Goal: Transaction & Acquisition: Book appointment/travel/reservation

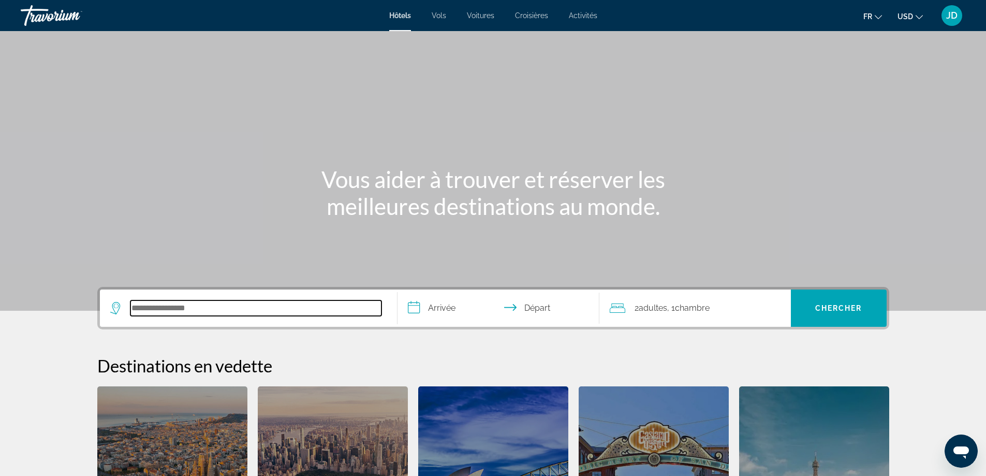
click at [175, 308] on input "Search hotel destination" at bounding box center [255, 308] width 251 height 16
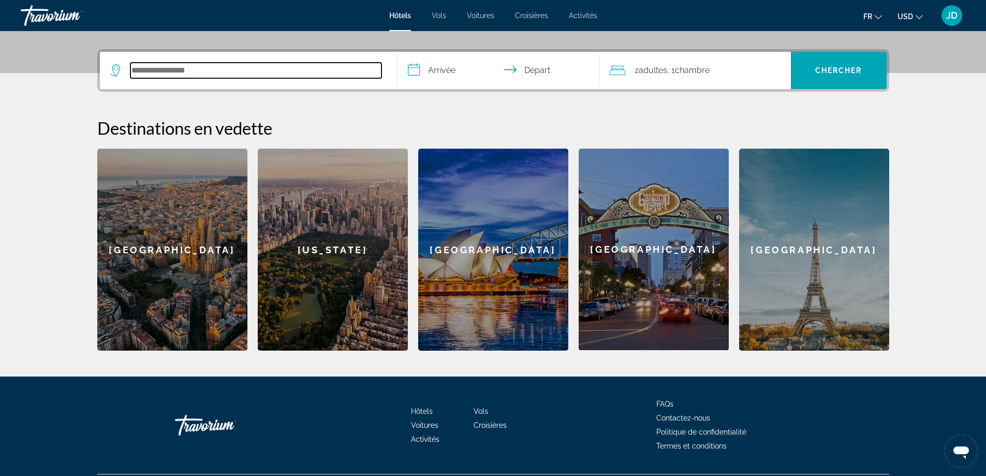
scroll to position [253, 0]
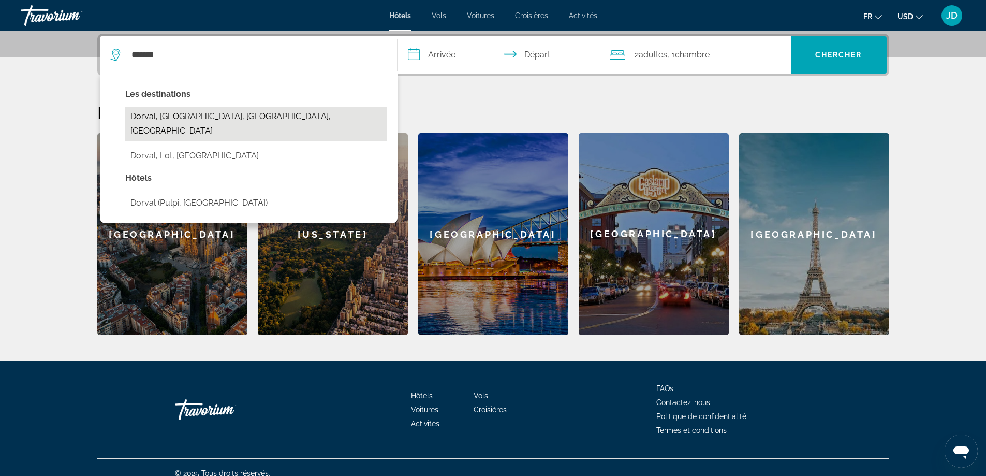
click at [230, 117] on button "Dorval, [GEOGRAPHIC_DATA], [GEOGRAPHIC_DATA], [GEOGRAPHIC_DATA]" at bounding box center [256, 124] width 262 height 34
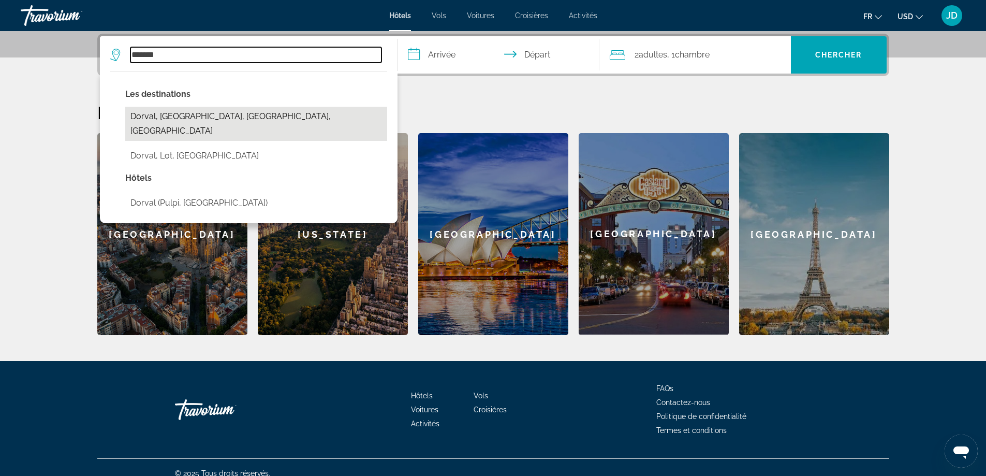
type input "**********"
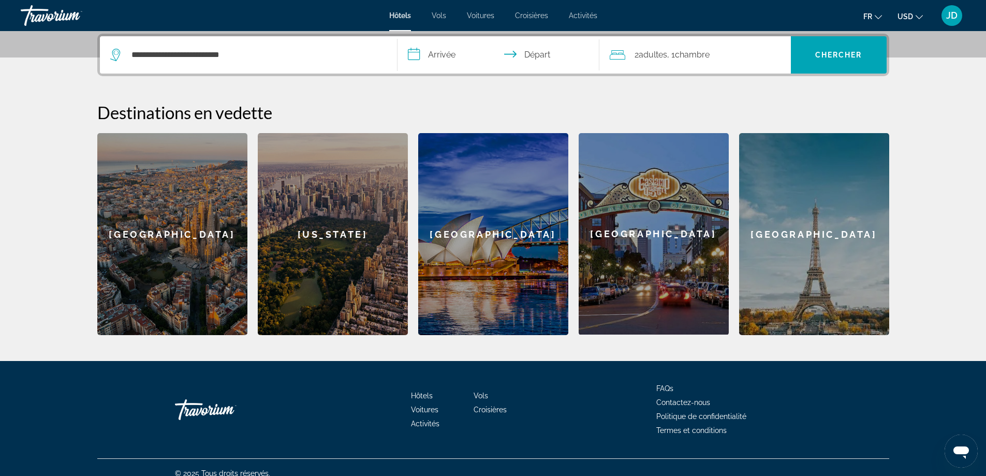
click at [429, 49] on input "**********" at bounding box center [501, 56] width 206 height 40
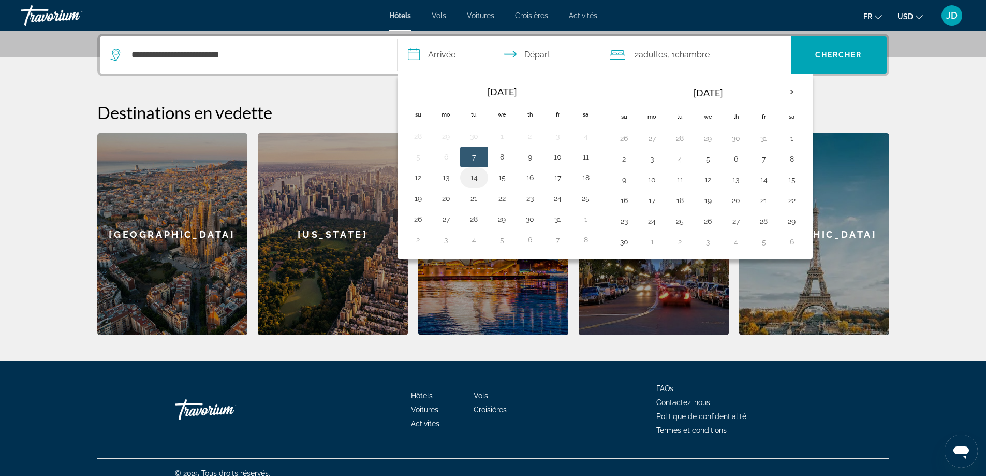
click at [474, 179] on button "14" at bounding box center [474, 177] width 17 height 14
click at [501, 178] on button "15" at bounding box center [502, 177] width 17 height 14
type input "**********"
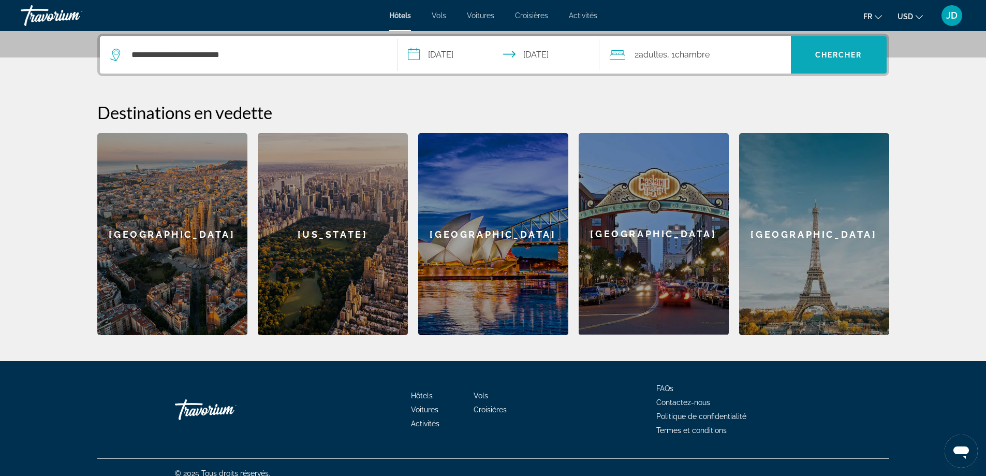
click at [822, 49] on span "Search" at bounding box center [839, 54] width 96 height 25
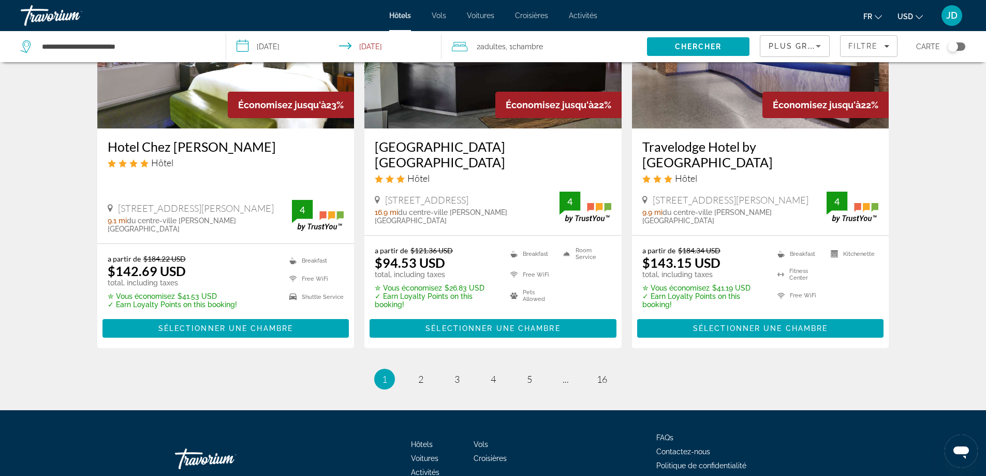
scroll to position [1398, 0]
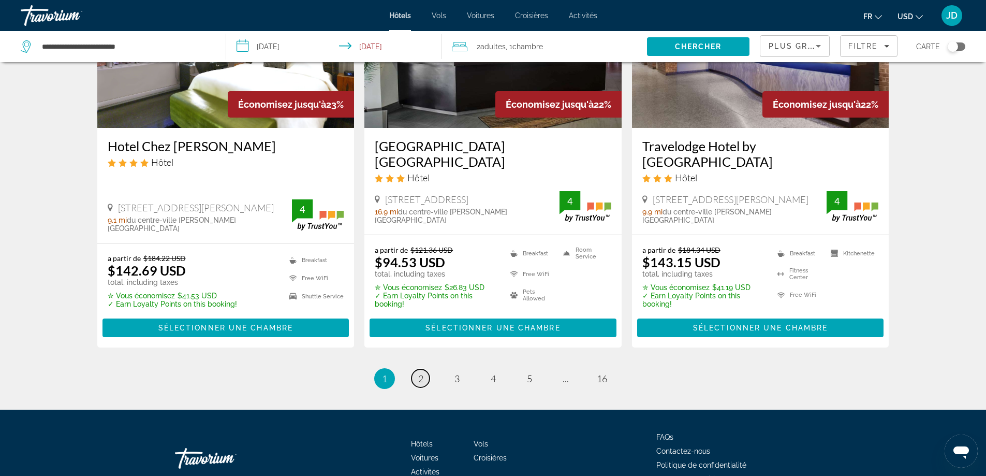
click at [415, 369] on link "page 2" at bounding box center [421, 378] width 18 height 18
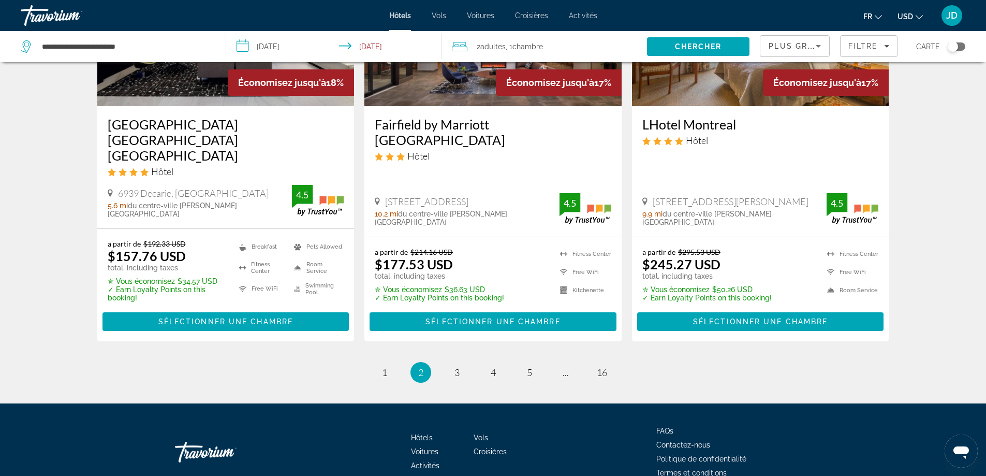
scroll to position [1367, 0]
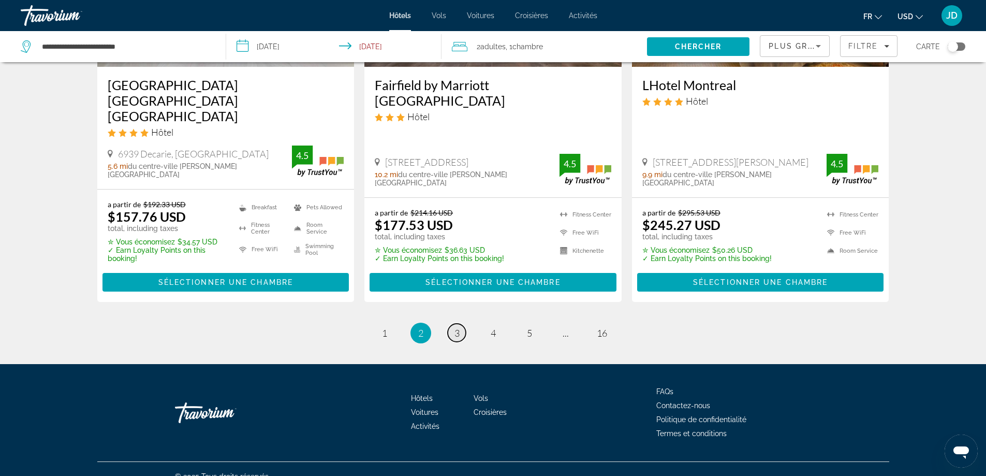
click at [463, 324] on link "page 3" at bounding box center [457, 333] width 18 height 18
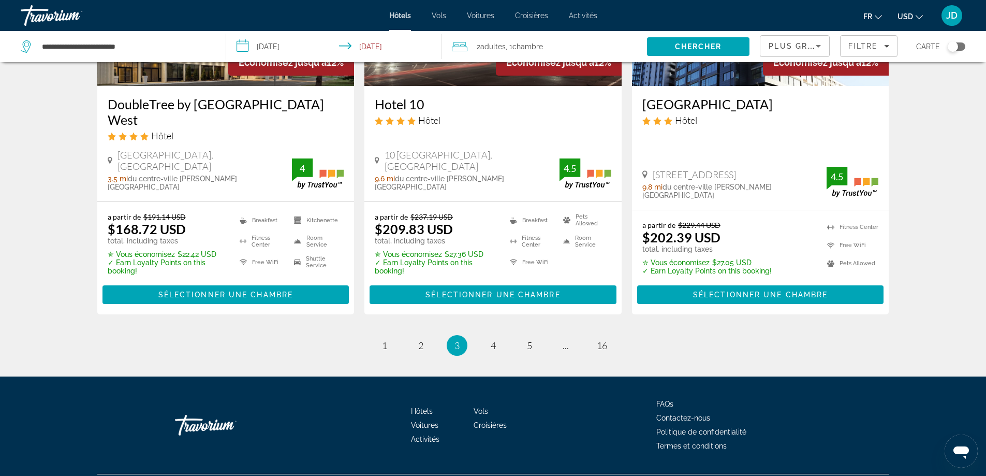
scroll to position [1367, 0]
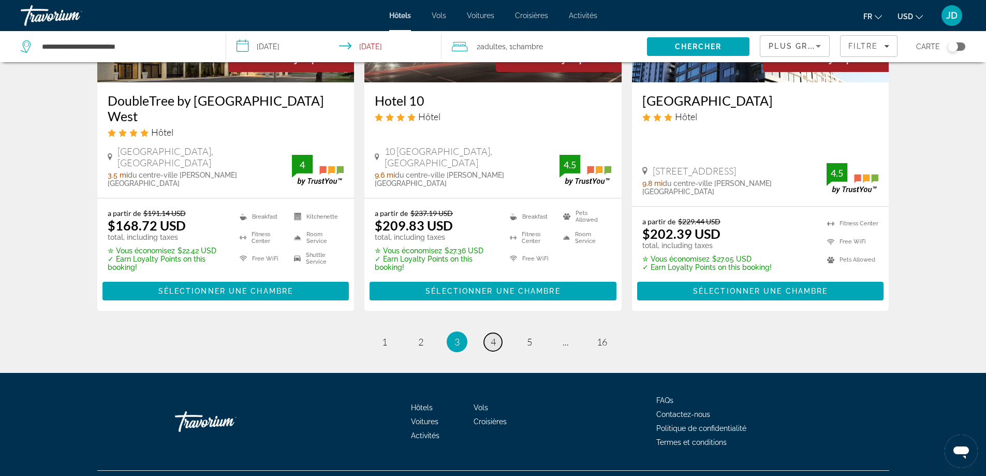
click at [499, 333] on link "page 4" at bounding box center [493, 342] width 18 height 18
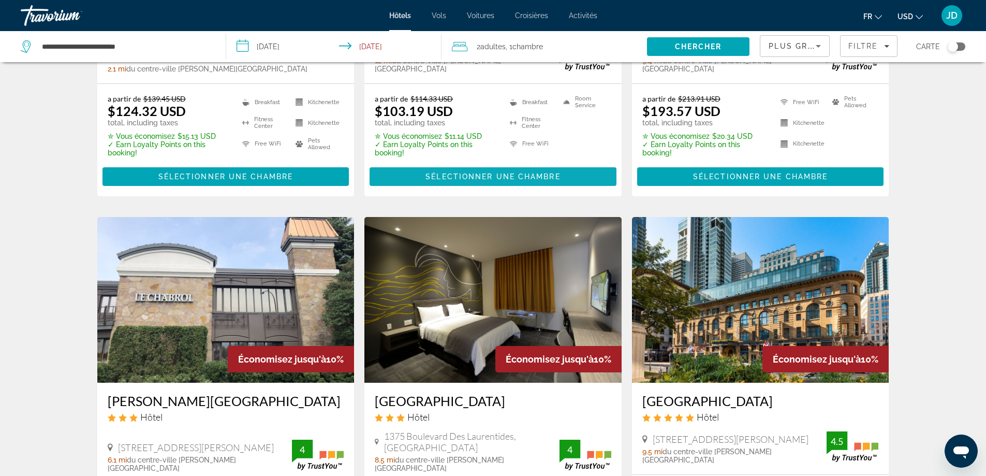
scroll to position [1243, 0]
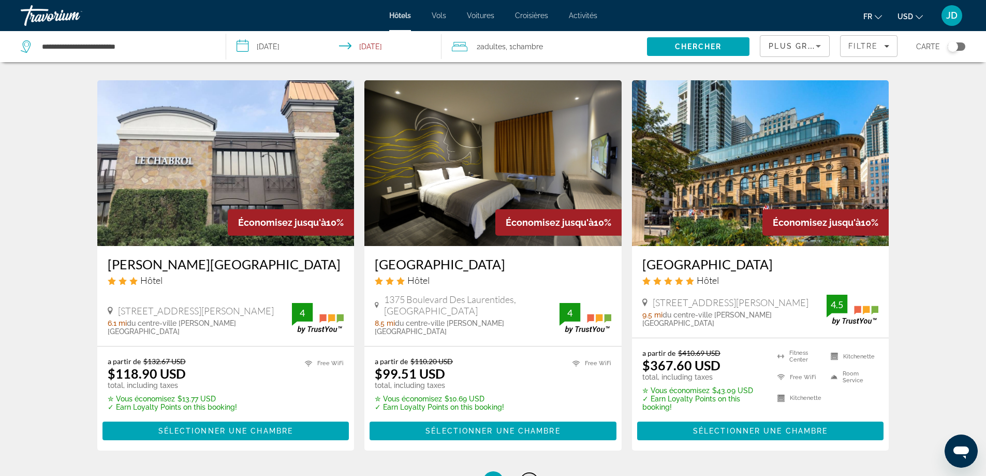
click at [529, 475] on span "5" at bounding box center [529, 481] width 5 height 11
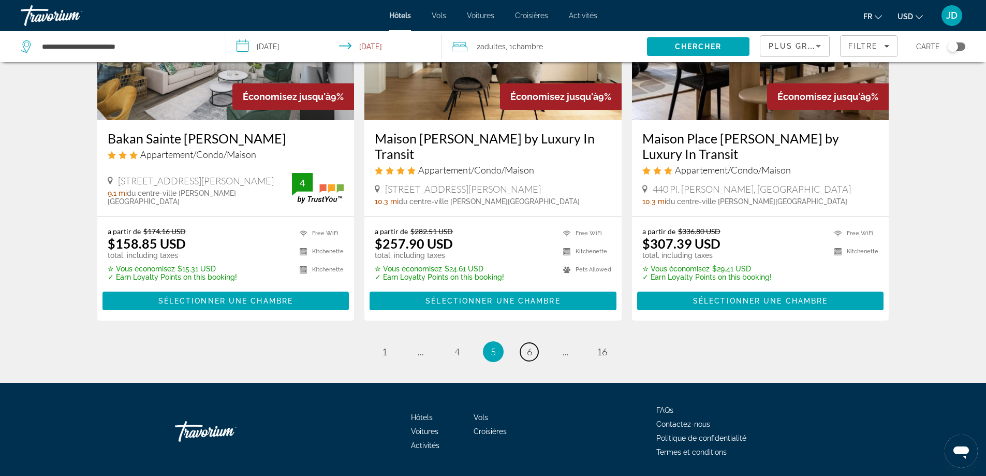
scroll to position [1379, 0]
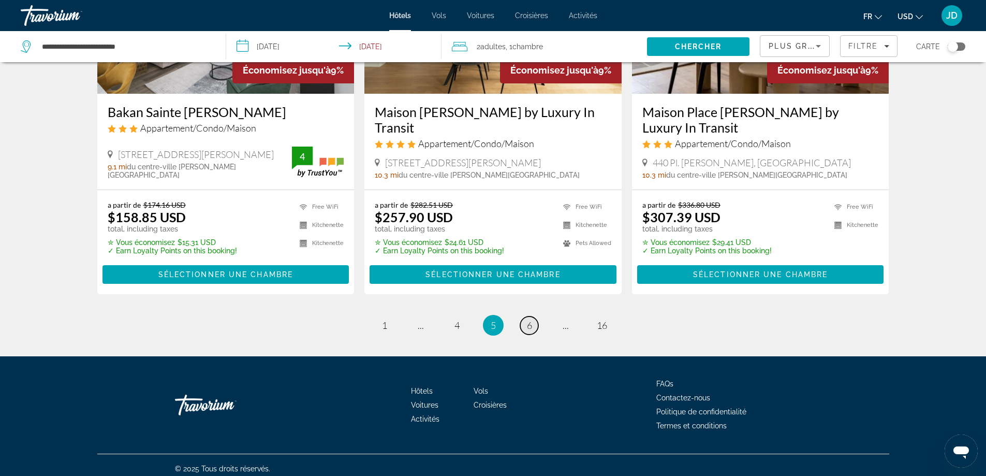
click at [535, 318] on link "page 6" at bounding box center [529, 325] width 18 height 18
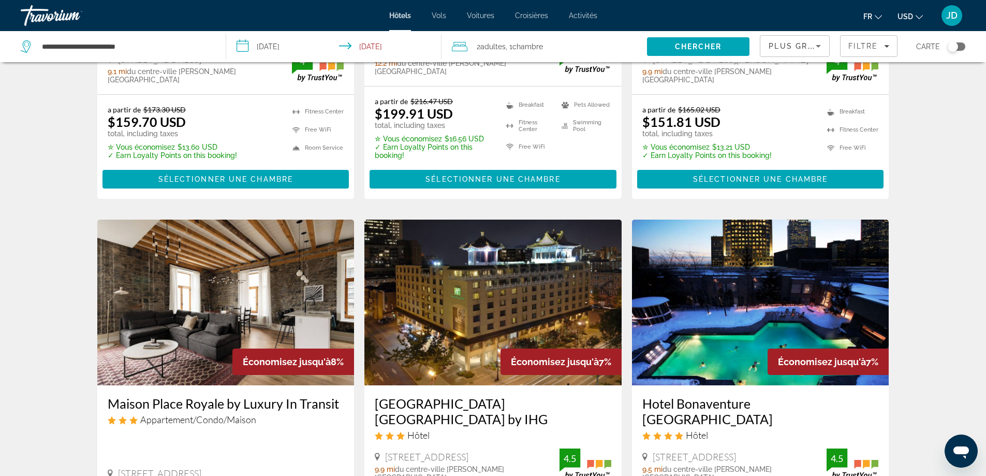
scroll to position [414, 0]
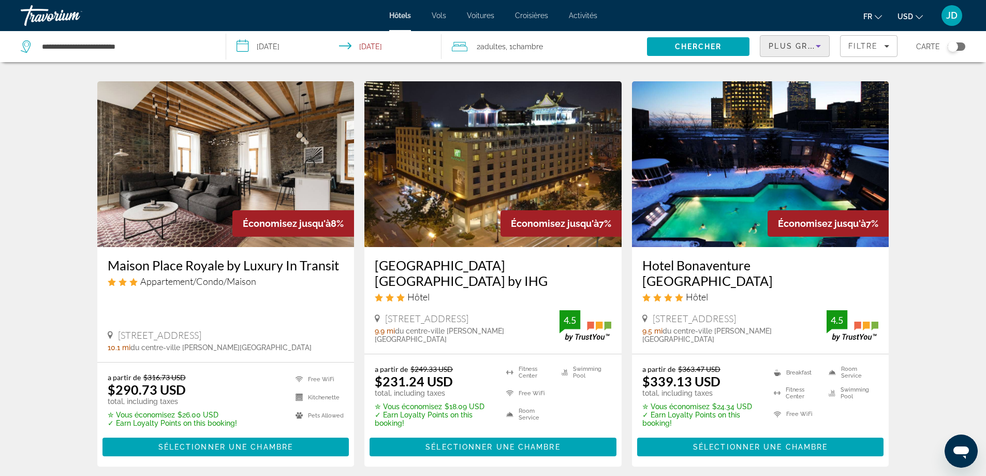
click at [819, 44] on icon "Sort by" at bounding box center [818, 46] width 12 height 12
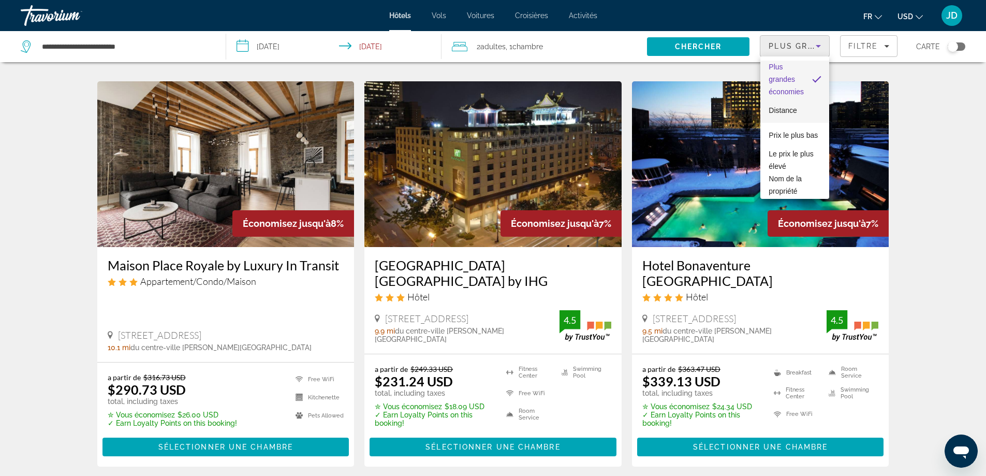
click at [792, 107] on span "Distance" at bounding box center [783, 110] width 28 height 8
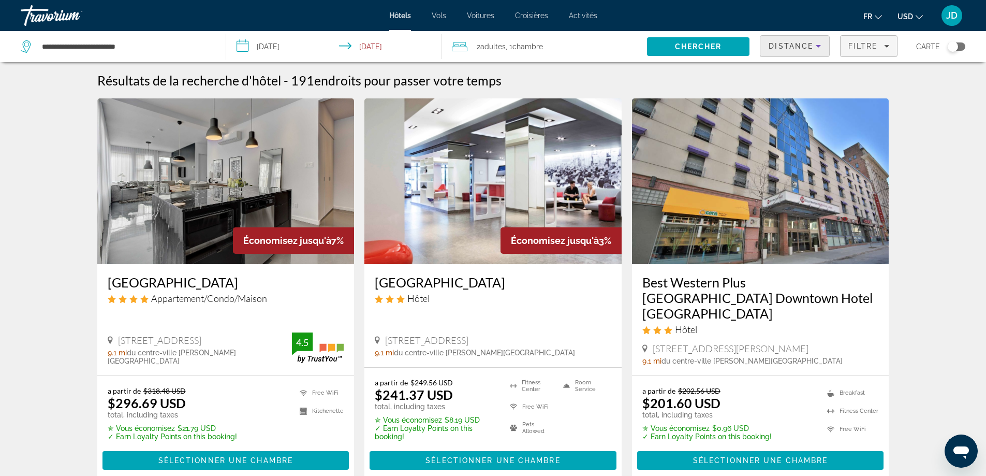
click at [863, 46] on span "Filtre" at bounding box center [864, 46] width 30 height 8
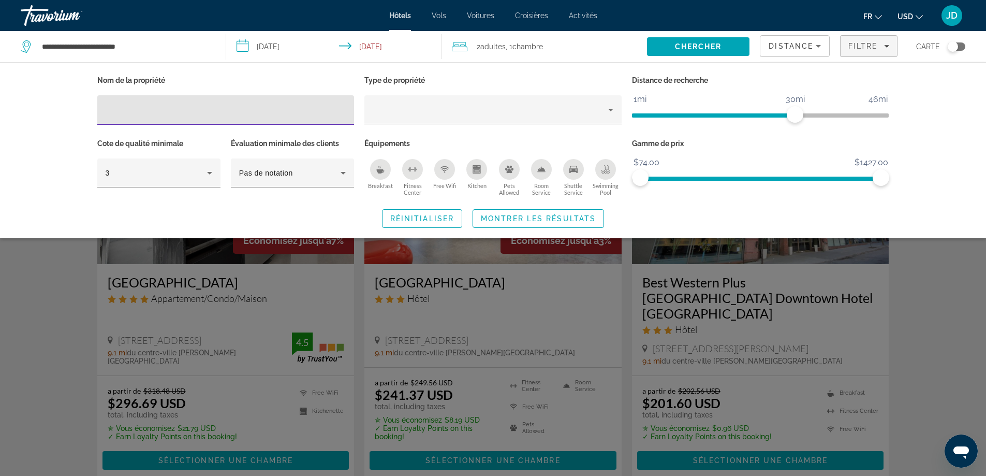
click at [799, 43] on span "Distance" at bounding box center [791, 46] width 45 height 8
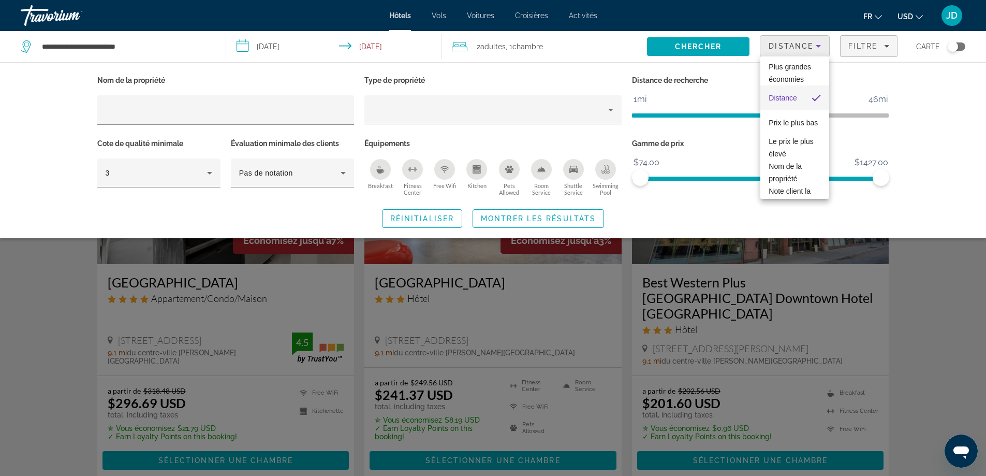
click at [914, 93] on div at bounding box center [493, 238] width 986 height 476
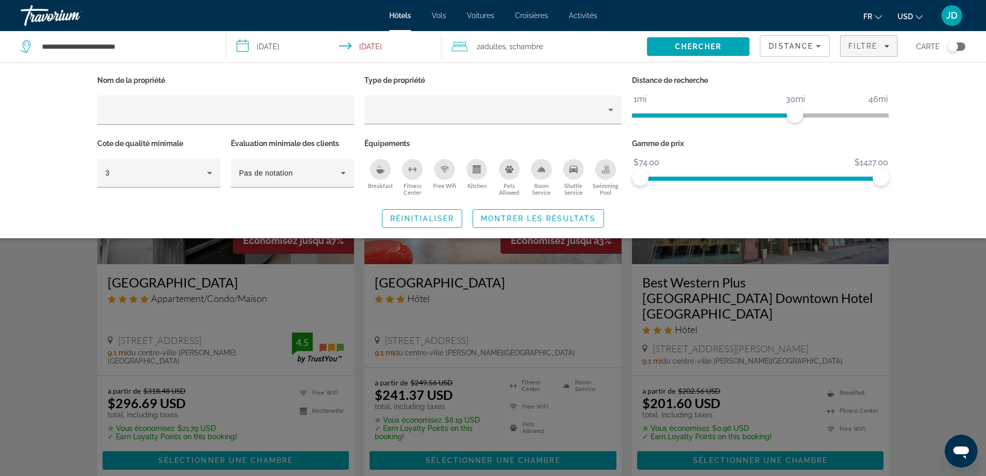
click at [960, 46] on div "Toggle map" at bounding box center [957, 46] width 18 height 8
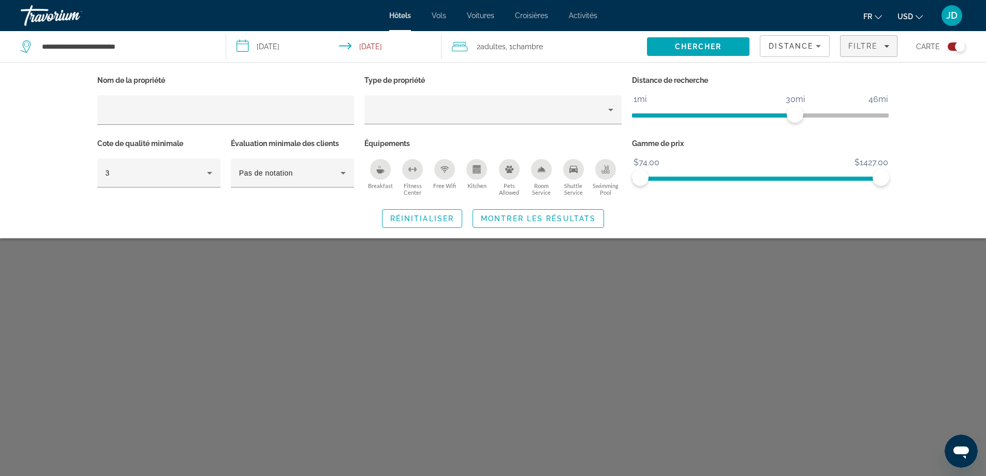
scroll to position [62, 0]
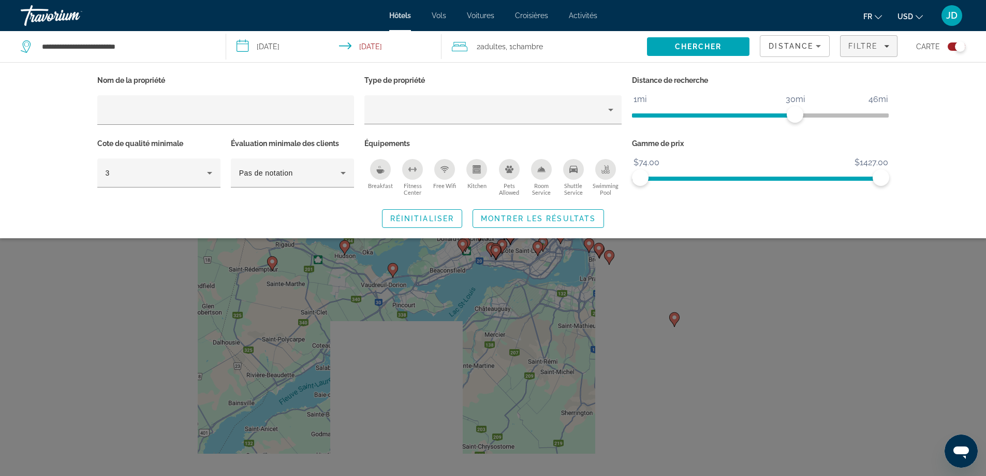
click at [960, 46] on div "Toggle map" at bounding box center [960, 46] width 10 height 10
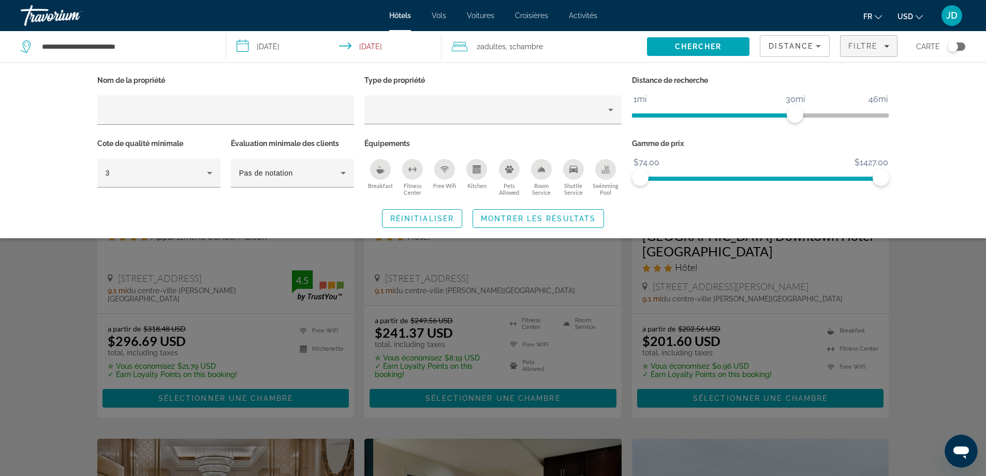
scroll to position [72, 0]
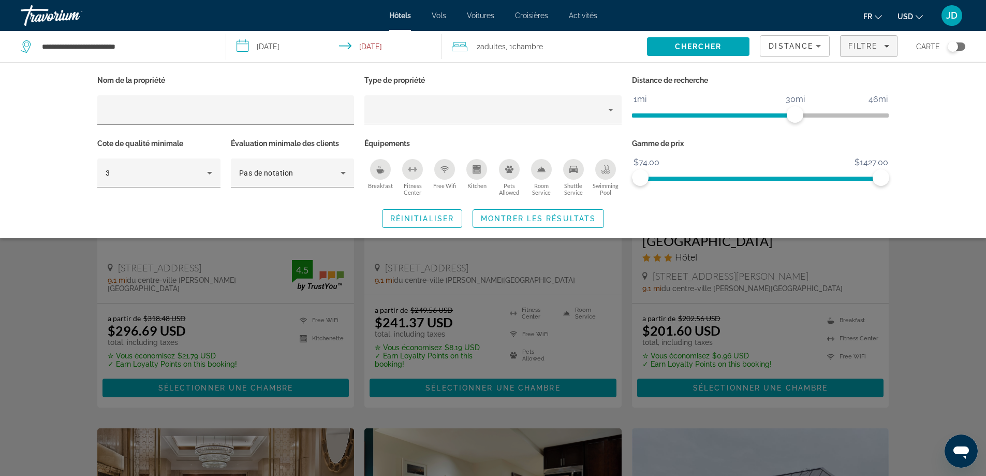
click at [958, 47] on div "Toggle map" at bounding box center [957, 46] width 18 height 8
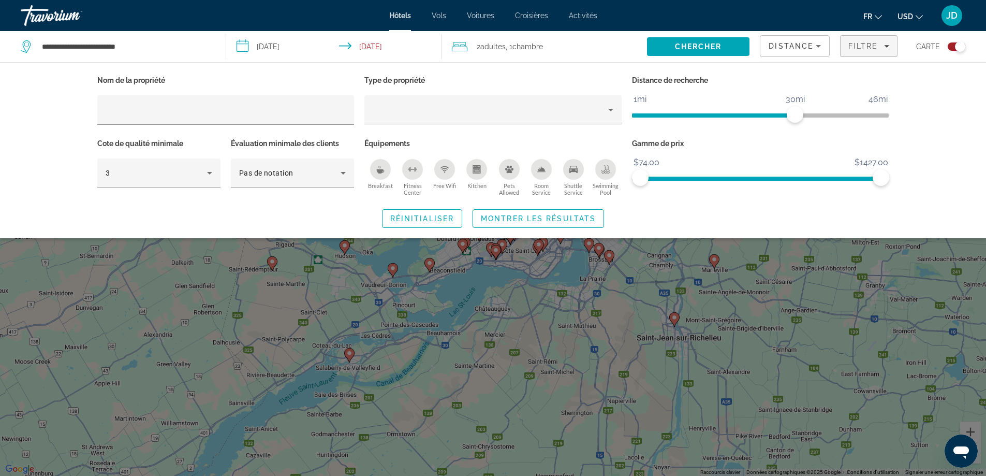
click at [925, 203] on div "Nom de la propriété Type de propriété Distance de recherche 1mi 46mi 30mi Cote …" at bounding box center [493, 150] width 986 height 176
click at [924, 265] on div "Search widget" at bounding box center [493, 315] width 986 height 321
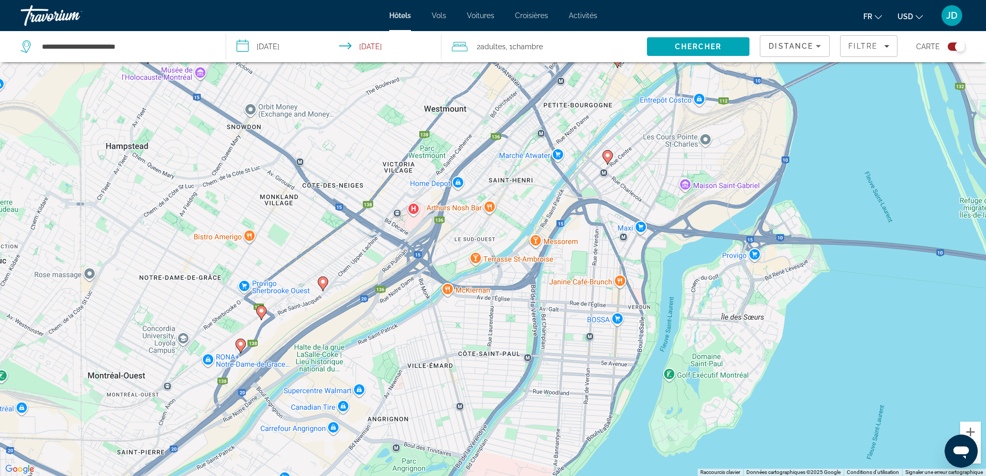
drag, startPoint x: 503, startPoint y: 199, endPoint x: 605, endPoint y: 139, distance: 117.9
click at [605, 139] on div "Pour activer le glissement avec le clavier, appuyez sur Alt+Entrée. Une fois ce…" at bounding box center [493, 238] width 986 height 476
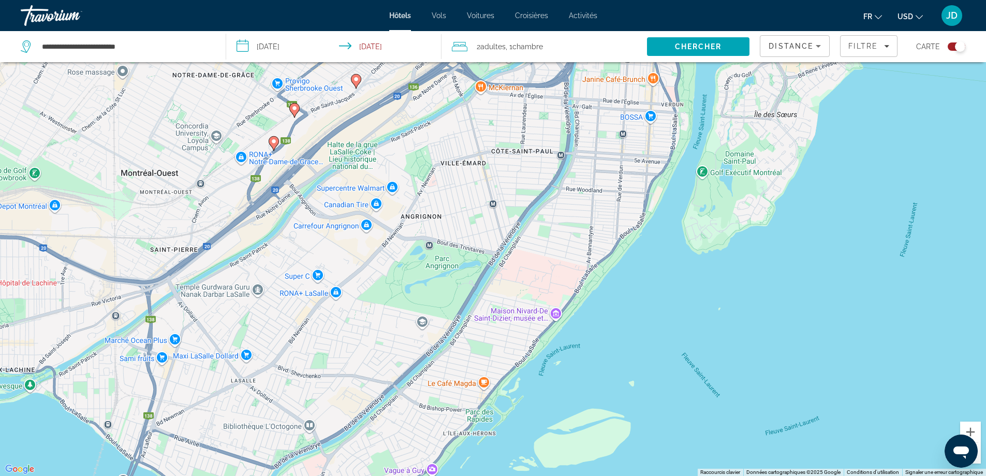
drag, startPoint x: 572, startPoint y: 269, endPoint x: 604, endPoint y: 62, distance: 209.7
click at [604, 62] on div "**********" at bounding box center [493, 269] width 986 height 538
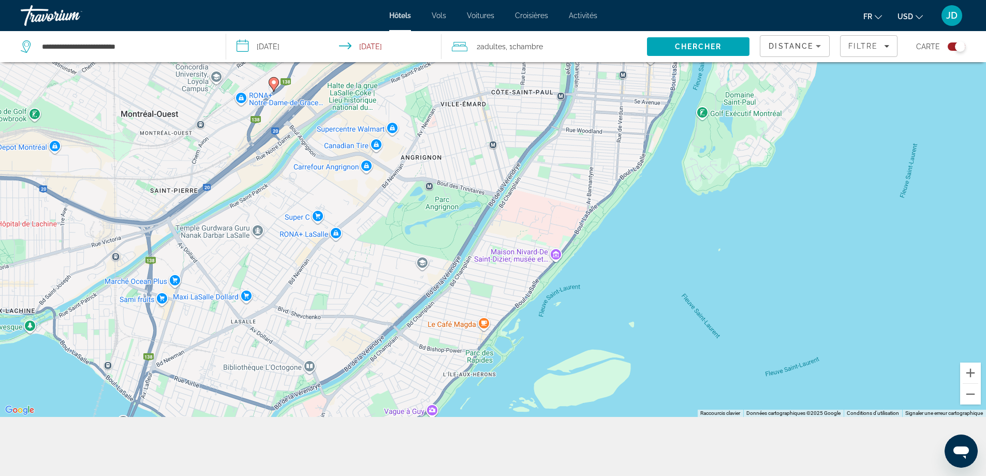
scroll to position [124, 0]
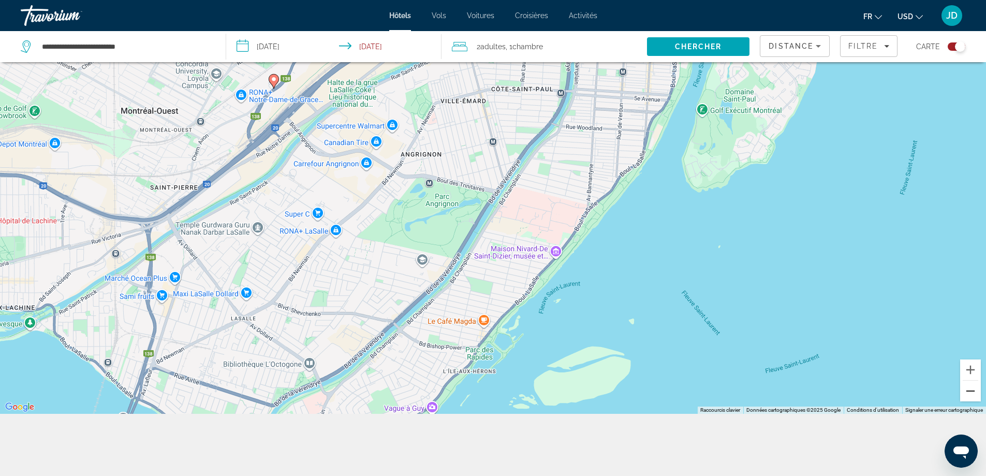
click at [970, 394] on button "Zoom arrière" at bounding box center [970, 391] width 21 height 21
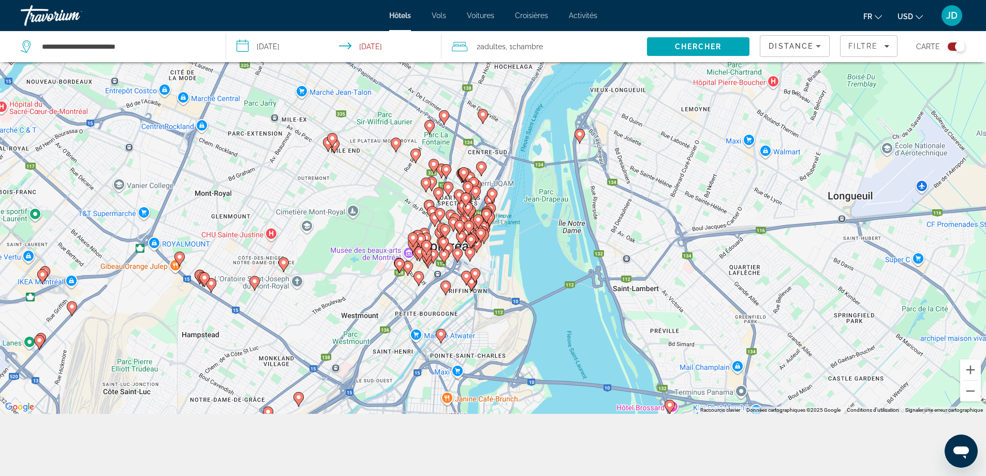
drag, startPoint x: 726, startPoint y: 190, endPoint x: 599, endPoint y: 496, distance: 331.3
click at [599, 352] on html "**********" at bounding box center [493, 114] width 986 height 476
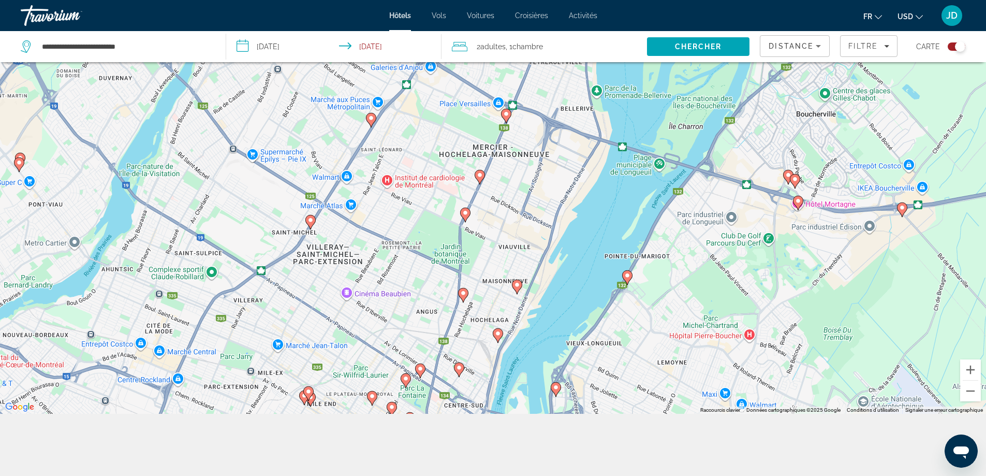
drag, startPoint x: 553, startPoint y: 207, endPoint x: 529, endPoint y: 461, distance: 255.3
click at [529, 461] on div "**********" at bounding box center [493, 207] width 986 height 538
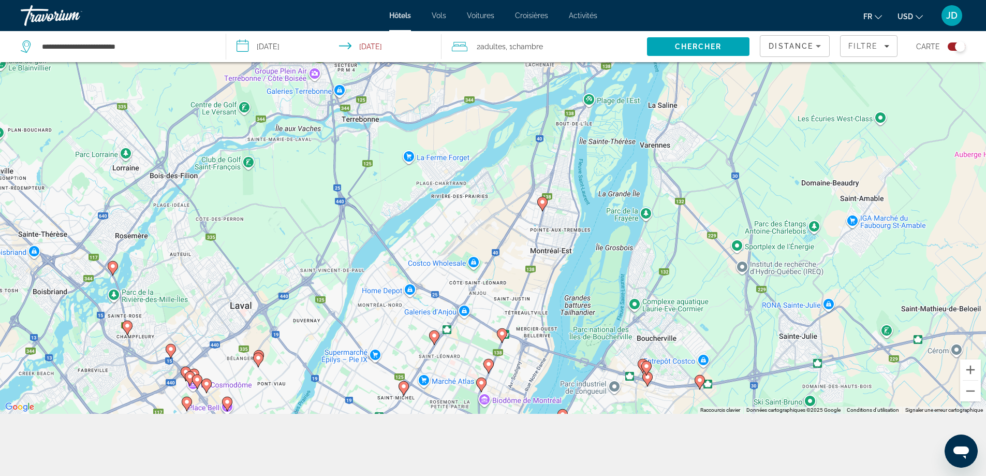
drag, startPoint x: 571, startPoint y: 305, endPoint x: 544, endPoint y: 401, distance: 100.0
click at [544, 401] on div "Pour activer le glissement avec le clavier, appuyez sur Alt+Entrée. Une fois ce…" at bounding box center [493, 176] width 986 height 476
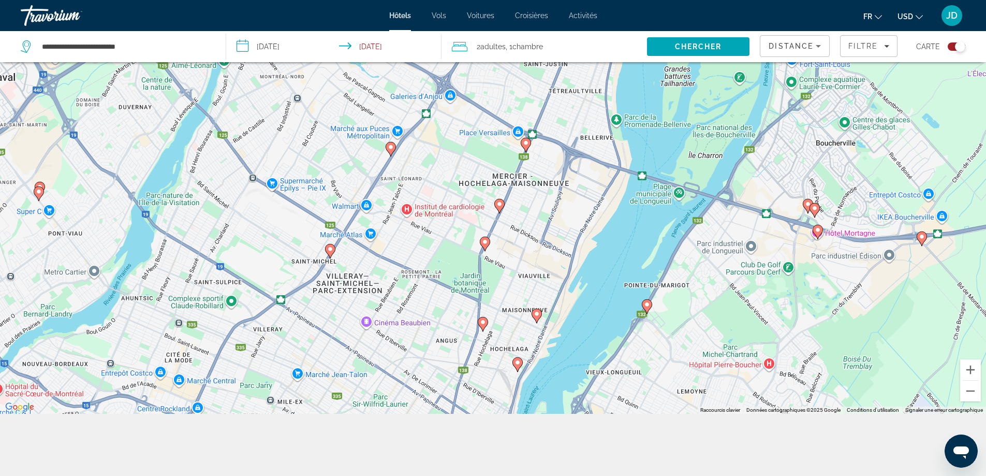
drag, startPoint x: 498, startPoint y: 370, endPoint x: 526, endPoint y: 189, distance: 182.8
click at [526, 189] on div "Pour activer le glissement avec le clavier, appuyez sur Alt+Entrée. Une fois ce…" at bounding box center [493, 176] width 986 height 476
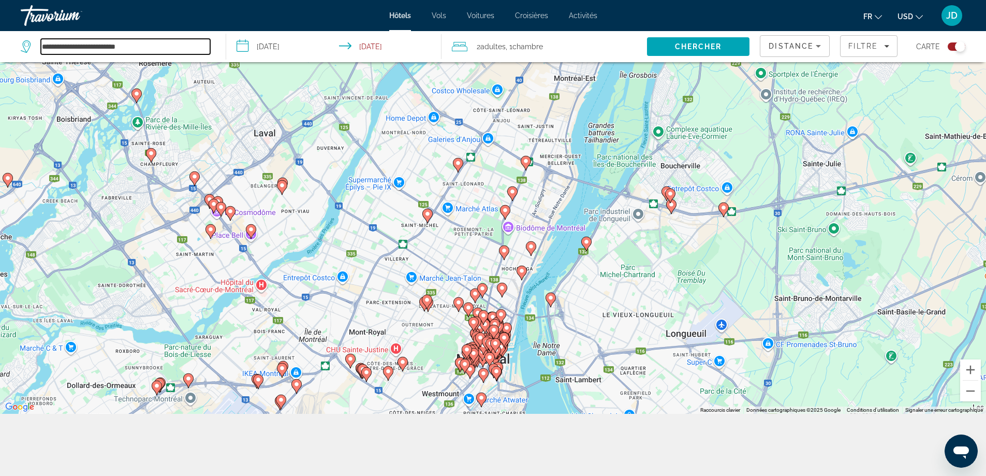
click at [61, 42] on input "**********" at bounding box center [125, 47] width 169 height 16
click at [44, 44] on input "**********" at bounding box center [125, 47] width 169 height 16
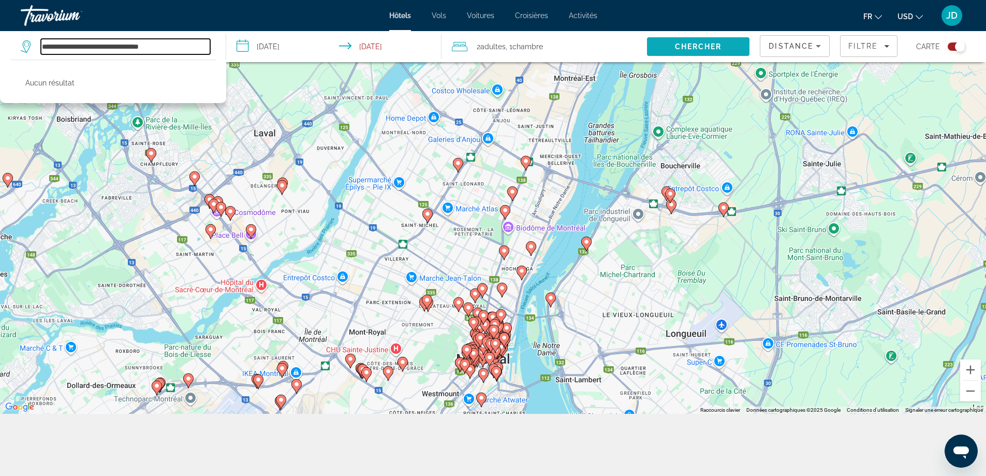
type input "**********"
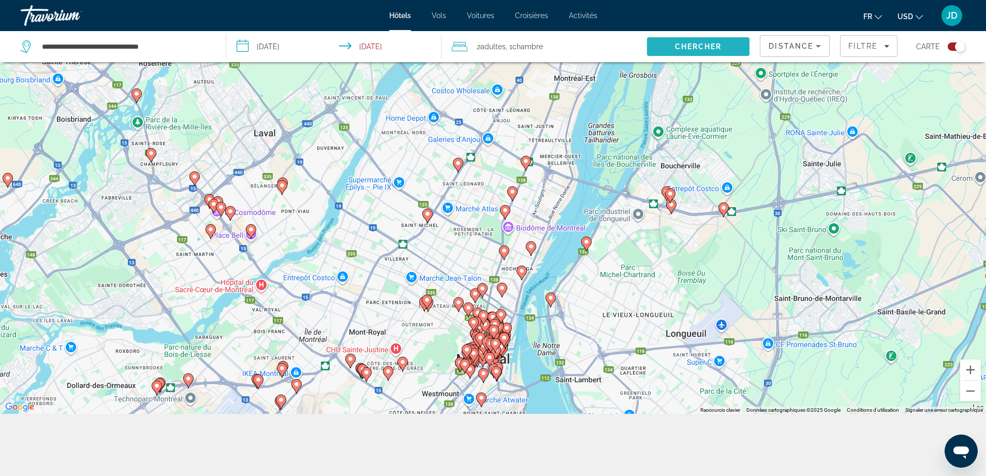
click at [722, 40] on span "Search" at bounding box center [698, 46] width 103 height 25
click at [952, 50] on div "Toggle map" at bounding box center [957, 46] width 18 height 8
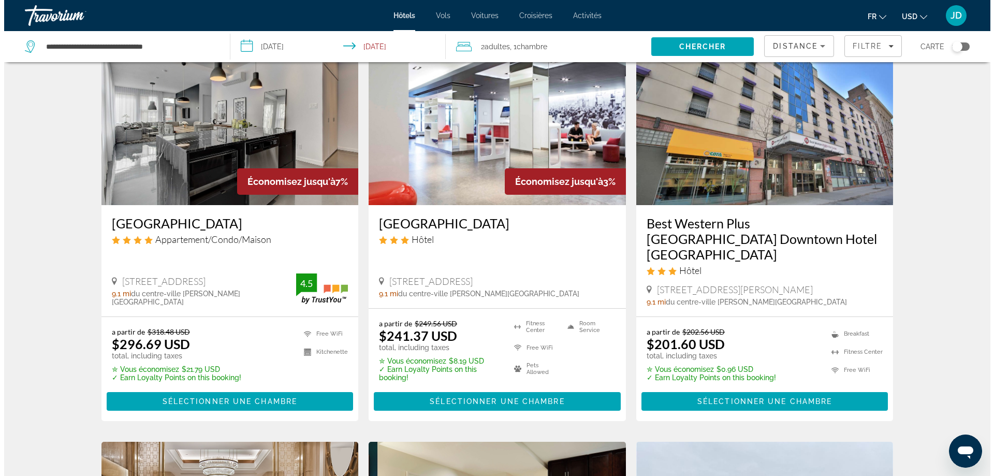
scroll to position [0, 0]
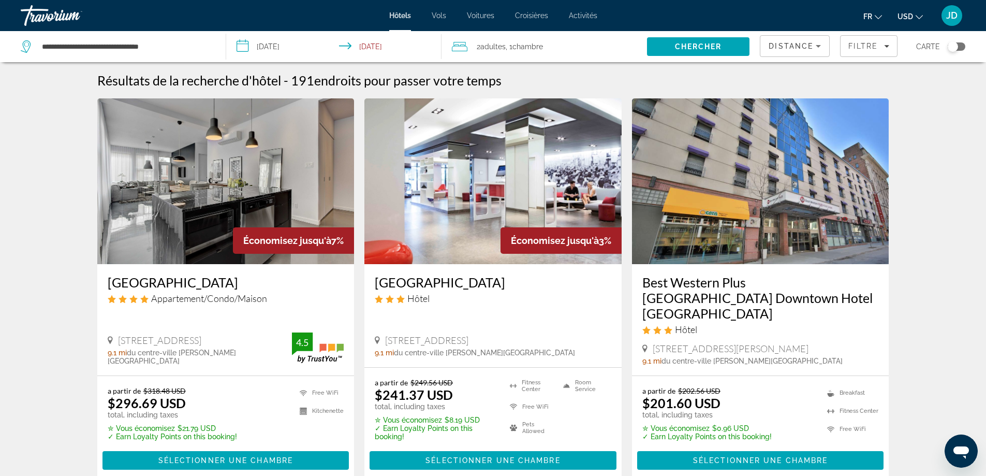
click at [918, 18] on icon "Change currency" at bounding box center [919, 16] width 7 height 7
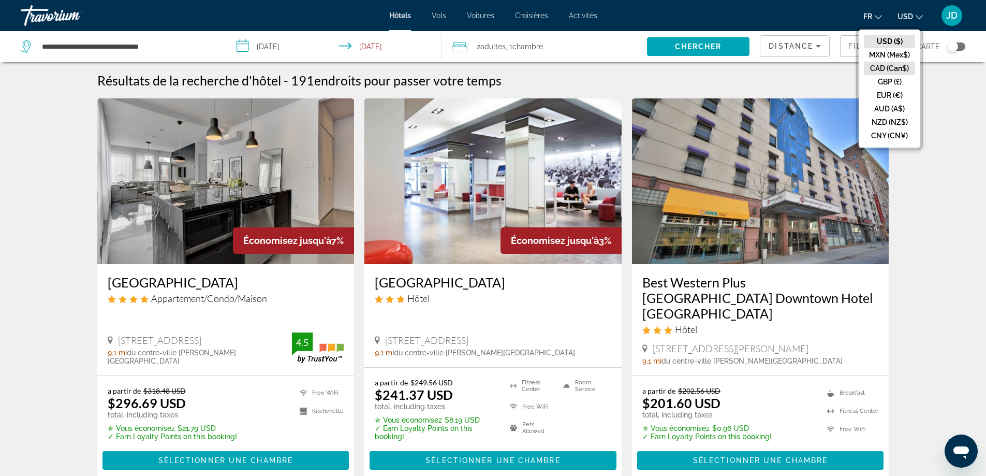
click at [903, 67] on button "CAD (Can$)" at bounding box center [889, 68] width 51 height 13
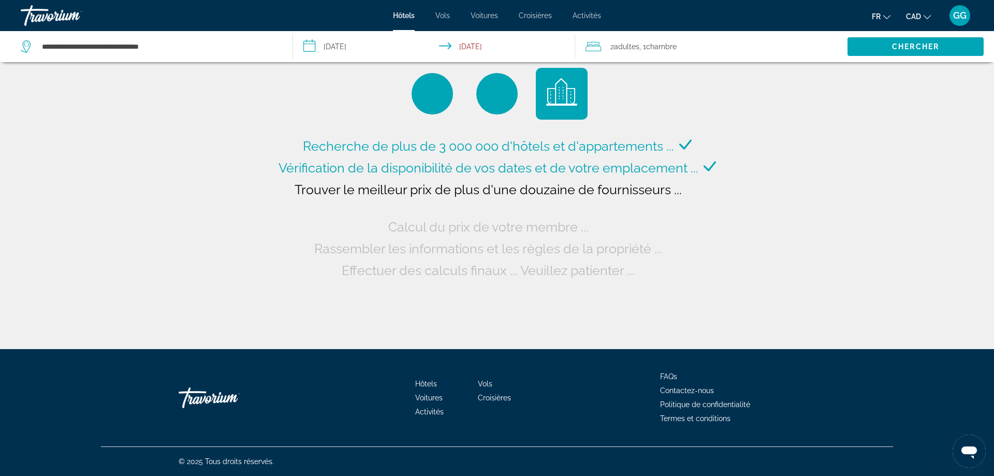
click at [956, 14] on span "GG" at bounding box center [959, 15] width 13 height 10
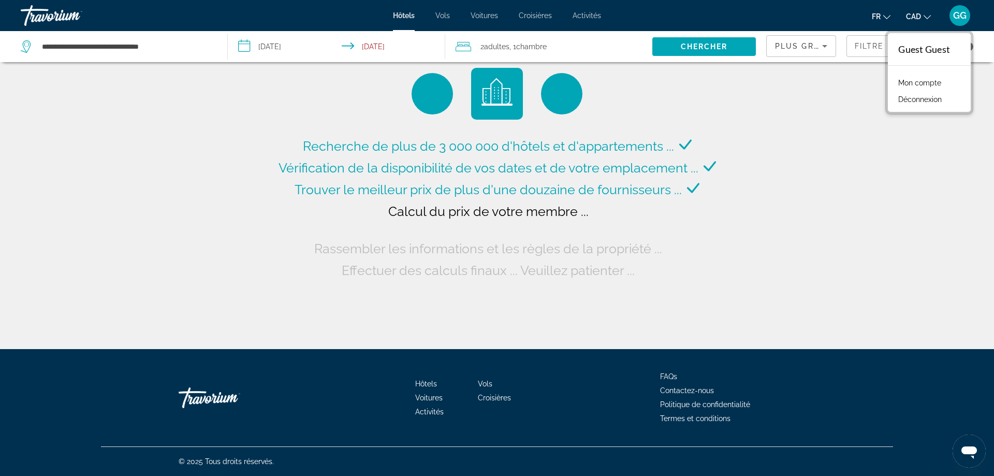
click at [932, 84] on link "Mon compte" at bounding box center [919, 82] width 53 height 13
